Goal: Information Seeking & Learning: Learn about a topic

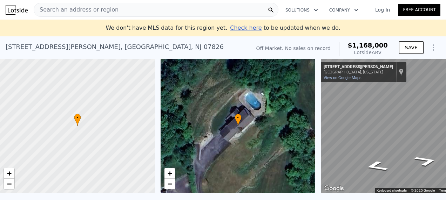
click at [103, 11] on span "Search an address or region" at bounding box center [76, 10] width 84 height 8
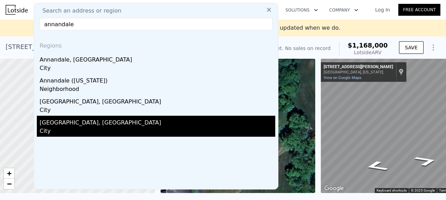
type input "annandale"
click at [125, 123] on div "[GEOGRAPHIC_DATA], [GEOGRAPHIC_DATA]" at bounding box center [158, 121] width 236 height 11
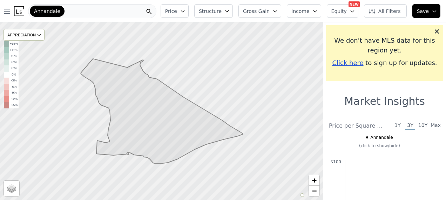
click at [345, 12] on span "Equity" at bounding box center [338, 11] width 15 height 7
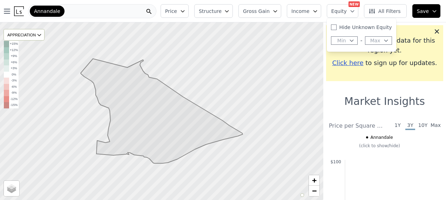
click at [346, 12] on span "Equity" at bounding box center [338, 11] width 15 height 7
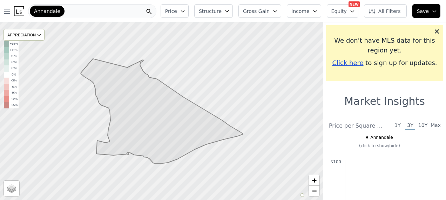
click at [201, 68] on div at bounding box center [162, 112] width 388 height 214
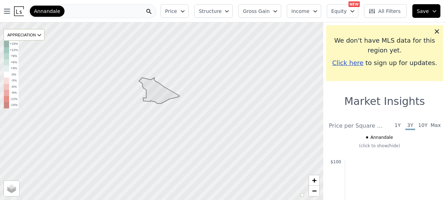
click at [62, 10] on div "Annandale" at bounding box center [92, 11] width 128 height 14
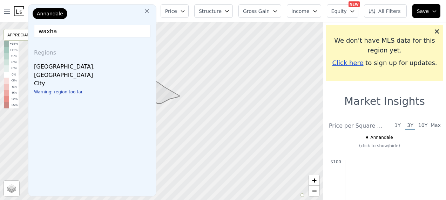
type input "waxhaw"
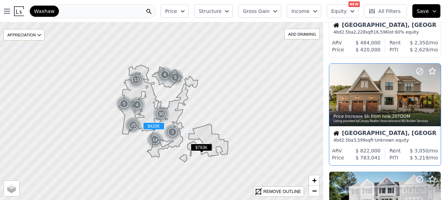
scroll to position [105, 0]
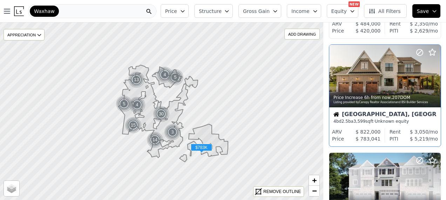
click at [393, 121] on div "4 bd 2.5 ba 3,599 sqft · Unknown equity" at bounding box center [384, 122] width 103 height 6
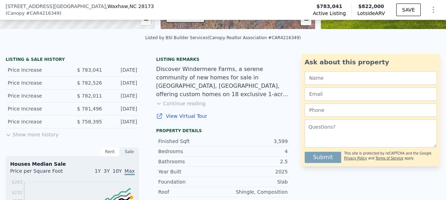
scroll to position [140, 0]
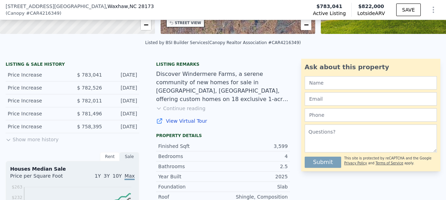
click at [175, 112] on button "Continue reading" at bounding box center [180, 108] width 49 height 7
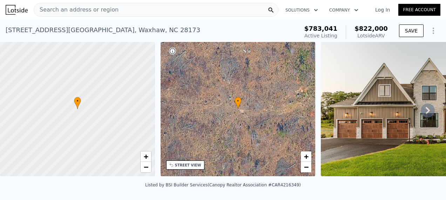
scroll to position [0, 0]
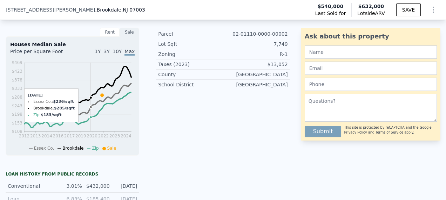
scroll to position [137, 0]
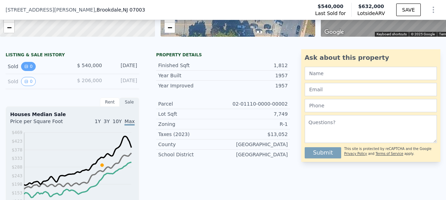
click at [30, 71] on button "0" at bounding box center [28, 66] width 15 height 9
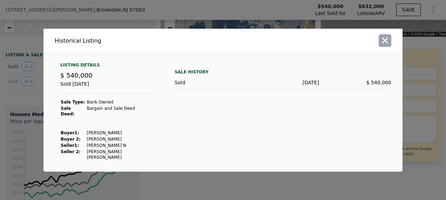
click at [384, 46] on icon "button" at bounding box center [385, 41] width 10 height 10
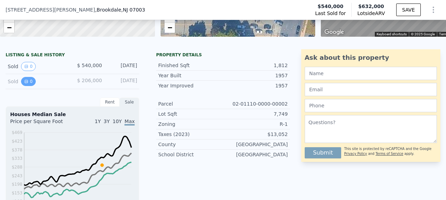
click at [26, 84] on icon "View historical data" at bounding box center [26, 82] width 4 height 4
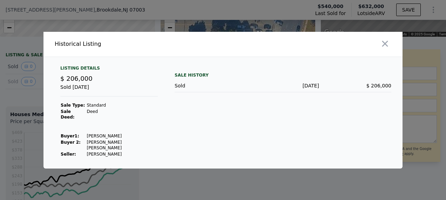
click at [386, 49] on icon "button" at bounding box center [385, 44] width 10 height 10
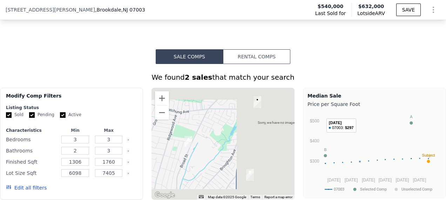
scroll to position [593, 0]
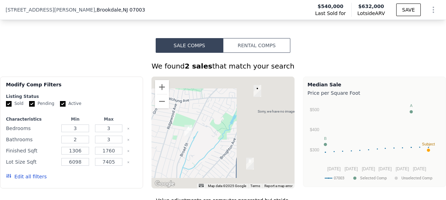
click at [270, 53] on button "Rental Comps" at bounding box center [256, 45] width 67 height 15
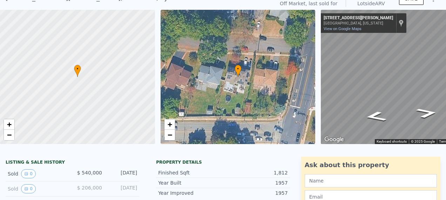
scroll to position [2, 0]
